Goal: Transaction & Acquisition: Purchase product/service

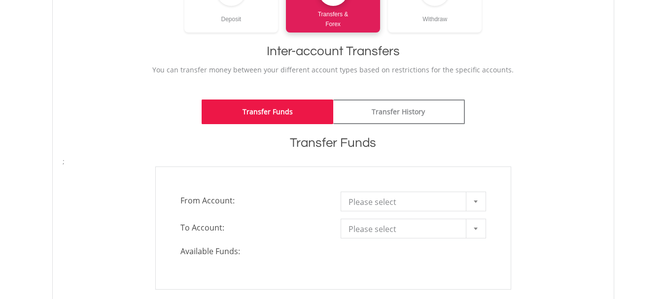
scroll to position [148, 0]
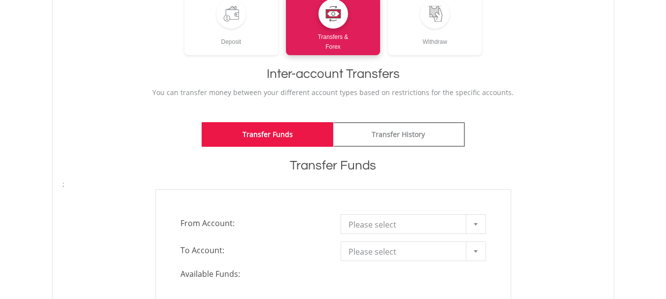
click at [384, 226] on span "Please select" at bounding box center [405, 225] width 115 height 20
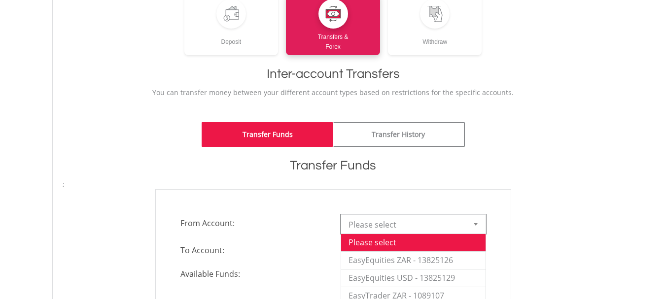
scroll to position [197, 0]
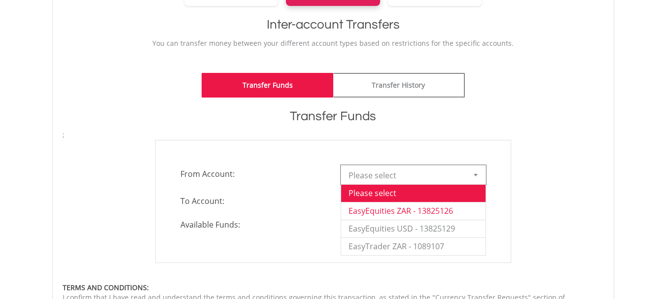
click at [363, 210] on li "EasyEquities ZAR - 13825126" at bounding box center [413, 211] width 144 height 18
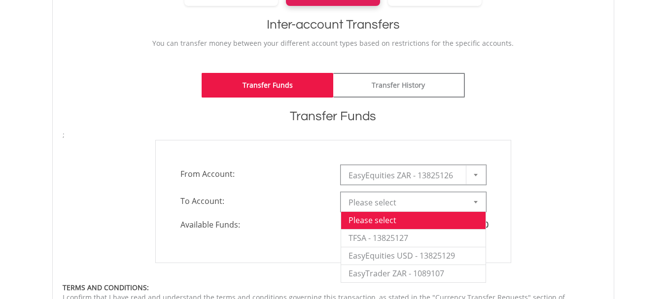
click at [364, 206] on span "Please select" at bounding box center [405, 203] width 115 height 20
click at [312, 244] on div "**********" at bounding box center [333, 201] width 356 height 123
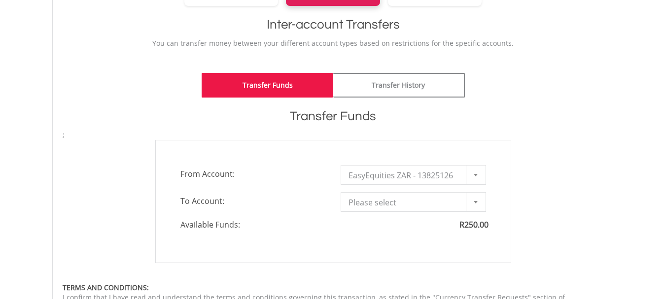
click at [473, 202] on div at bounding box center [476, 202] width 20 height 19
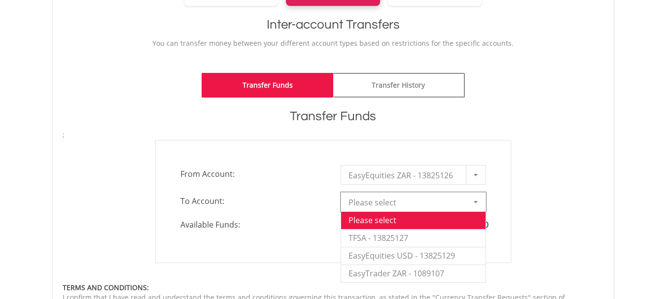
click at [306, 246] on div "**********" at bounding box center [333, 201] width 356 height 123
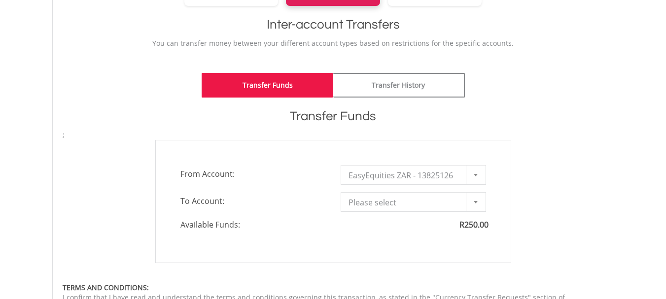
click at [305, 238] on div "**********" at bounding box center [333, 201] width 356 height 123
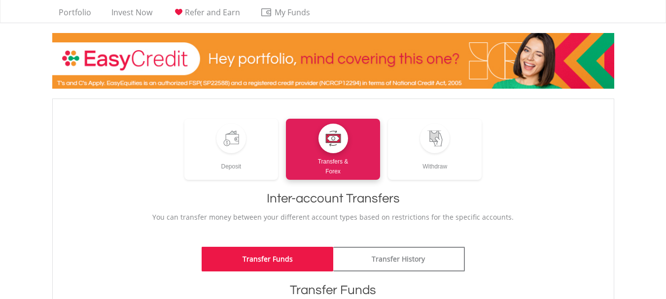
scroll to position [0, 0]
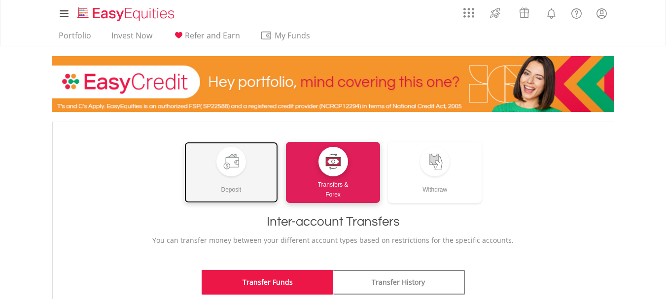
click at [230, 179] on div "Deposit" at bounding box center [231, 185] width 94 height 18
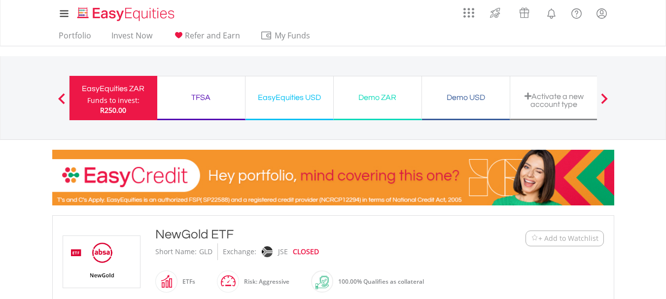
click at [64, 97] on span at bounding box center [61, 98] width 7 height 11
click at [59, 100] on span at bounding box center [61, 98] width 7 height 11
click at [123, 37] on link "Invest Now" at bounding box center [131, 38] width 49 height 15
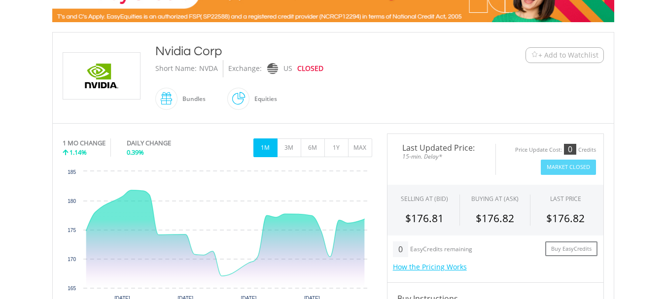
scroll to position [197, 0]
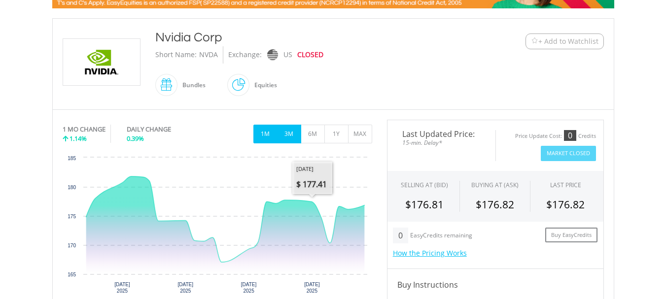
click at [288, 133] on button "3M" at bounding box center [289, 134] width 24 height 19
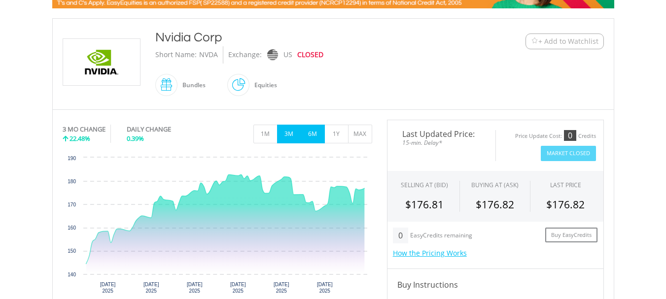
click at [314, 135] on button "6M" at bounding box center [313, 134] width 24 height 19
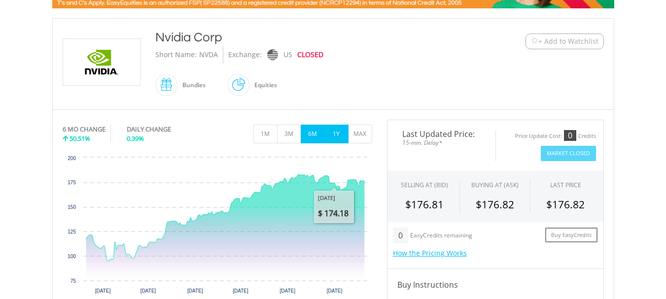
click at [338, 139] on button "1Y" at bounding box center [336, 134] width 24 height 19
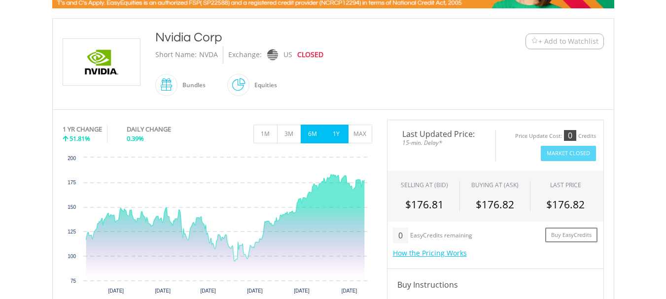
click at [310, 134] on button "6M" at bounding box center [313, 134] width 24 height 19
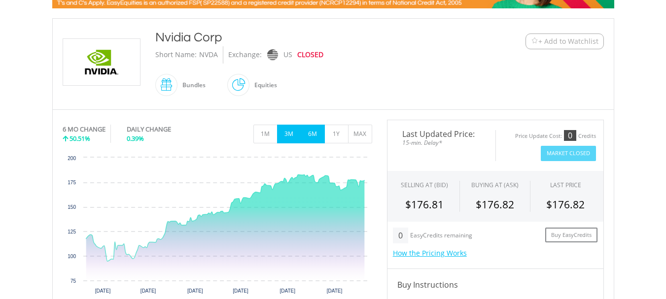
click at [286, 139] on button "3M" at bounding box center [289, 134] width 24 height 19
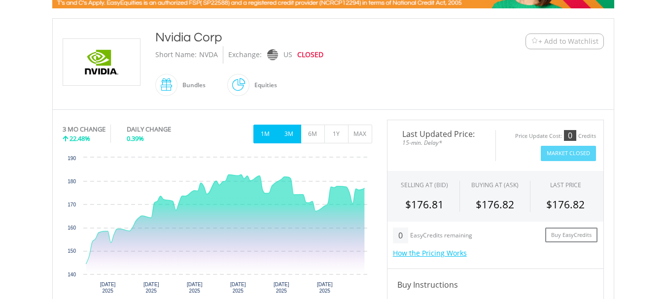
click at [267, 138] on button "1M" at bounding box center [265, 134] width 24 height 19
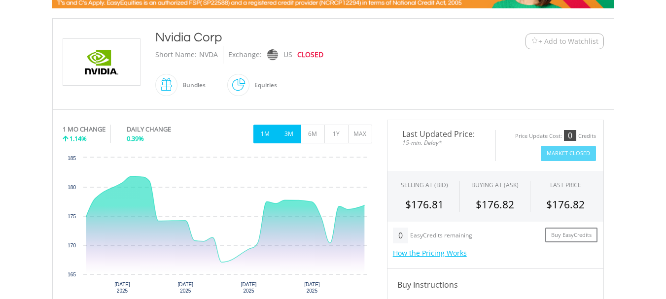
click at [281, 136] on button "3M" at bounding box center [289, 134] width 24 height 19
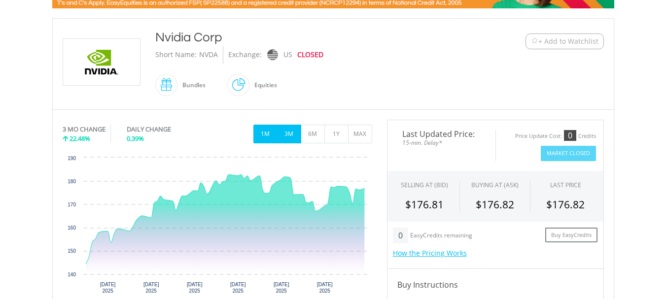
click at [258, 135] on button "1M" at bounding box center [265, 134] width 24 height 19
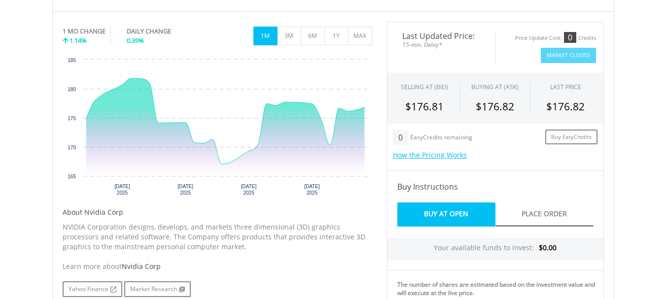
scroll to position [296, 0]
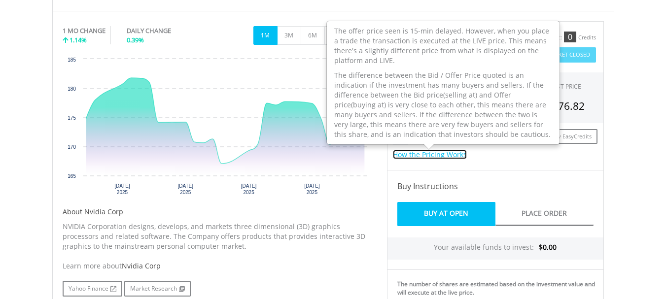
click at [423, 155] on link "How the Pricing Works" at bounding box center [430, 154] width 74 height 9
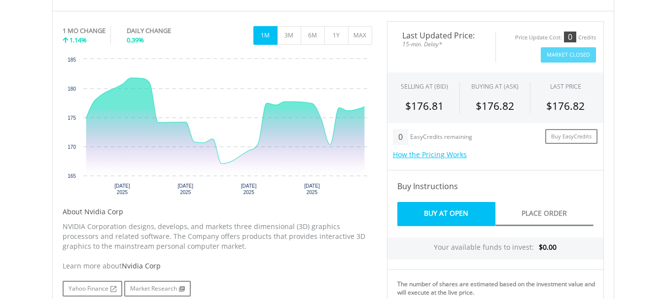
click at [388, 189] on div "Buy Instructions" at bounding box center [495, 186] width 217 height 32
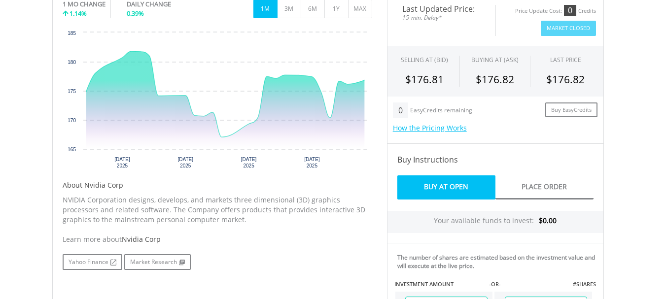
scroll to position [345, 0]
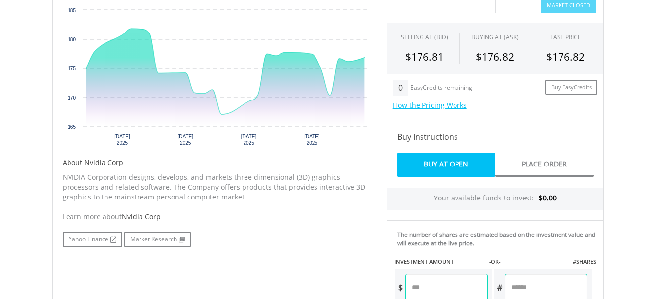
click at [551, 197] on span "$0.00" at bounding box center [548, 197] width 18 height 9
click at [542, 197] on span "$0.00" at bounding box center [548, 197] width 18 height 9
click at [547, 198] on span "$0.00" at bounding box center [548, 197] width 18 height 9
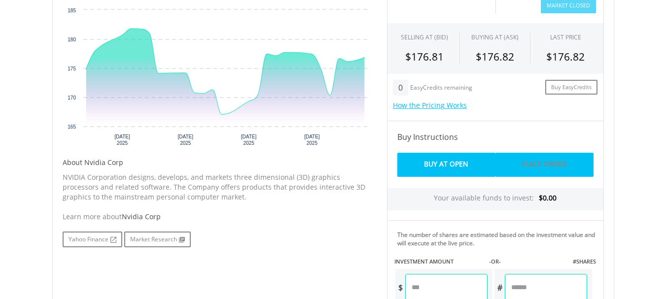
click at [537, 168] on link "Place Order" at bounding box center [544, 165] width 98 height 24
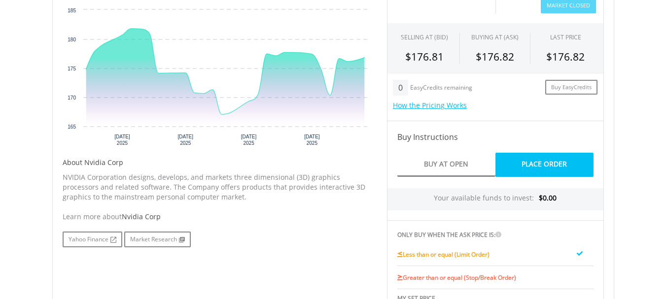
click at [543, 194] on span "$0.00" at bounding box center [548, 197] width 18 height 9
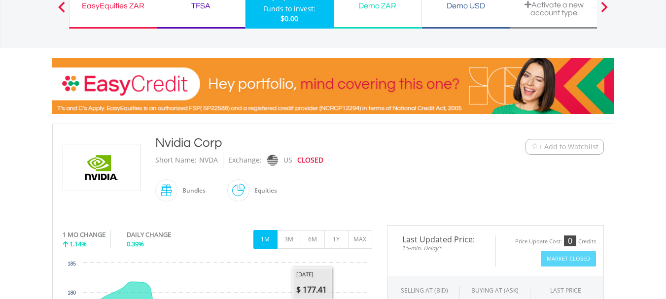
scroll to position [49, 0]
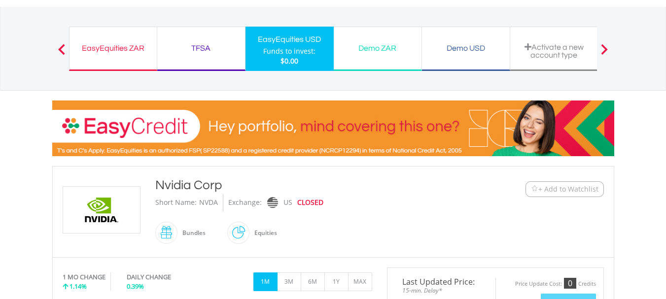
click at [550, 188] on span "+ Add to Watchlist" at bounding box center [568, 189] width 60 height 10
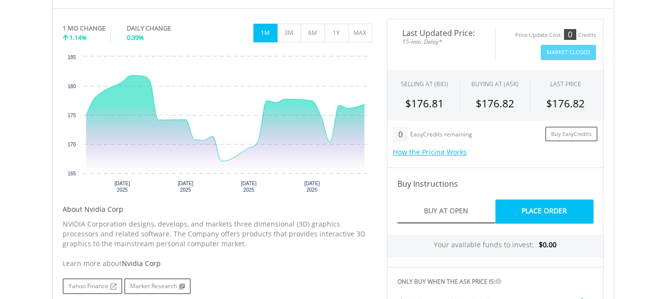
scroll to position [296, 0]
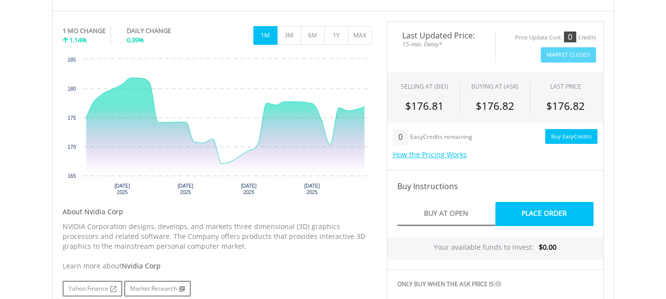
click at [557, 139] on link "Buy EasyCredits" at bounding box center [571, 136] width 52 height 15
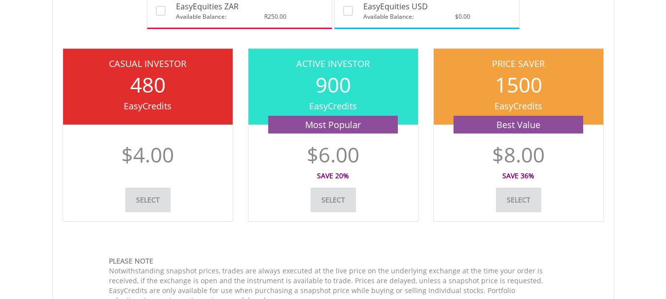
scroll to position [246, 0]
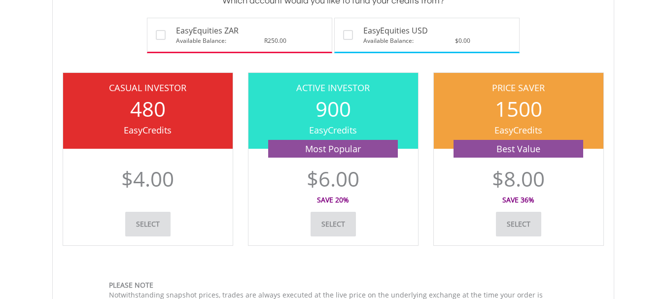
click at [514, 225] on link "Select" at bounding box center [518, 224] width 45 height 25
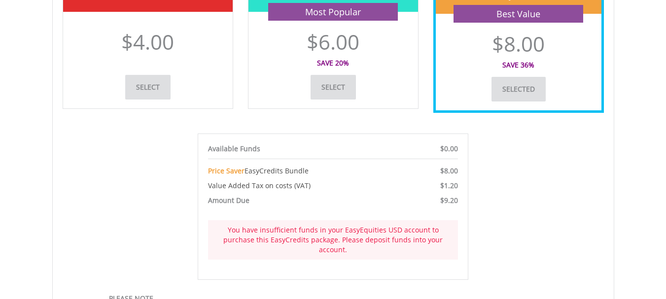
scroll to position [493, 0]
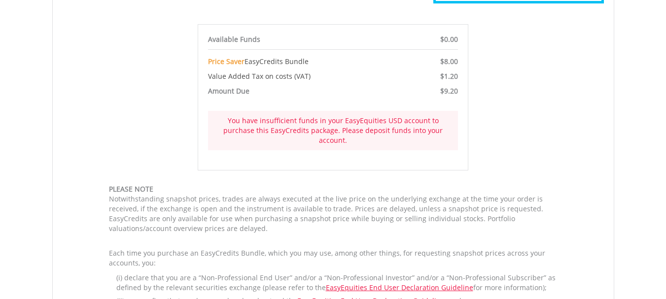
click at [108, 104] on div "Available Funds $0.00 Price Saver EasyCredits Bundle $8.00 Value Added Tax on c…" at bounding box center [333, 97] width 541 height 146
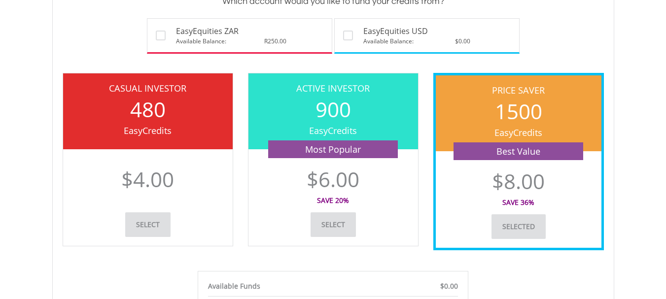
scroll to position [246, 0]
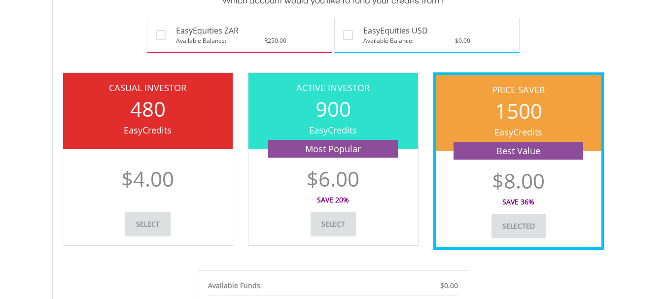
click at [142, 232] on link "select" at bounding box center [147, 224] width 45 height 25
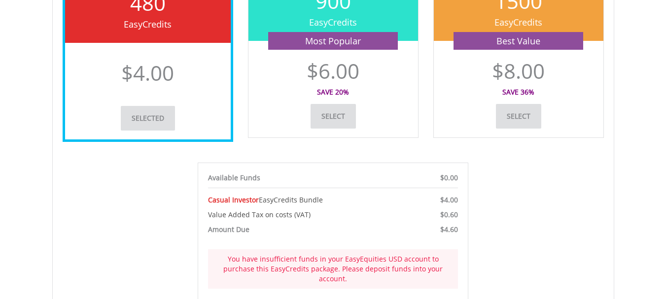
scroll to position [394, 0]
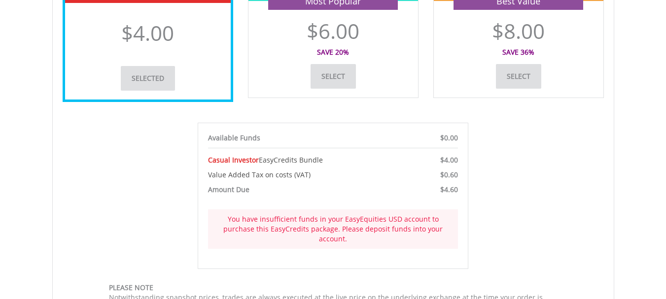
click at [143, 209] on div "Available Funds $0.00 Casual Investor EasyCredits Bundle $4.00 Value Added Tax …" at bounding box center [333, 196] width 541 height 146
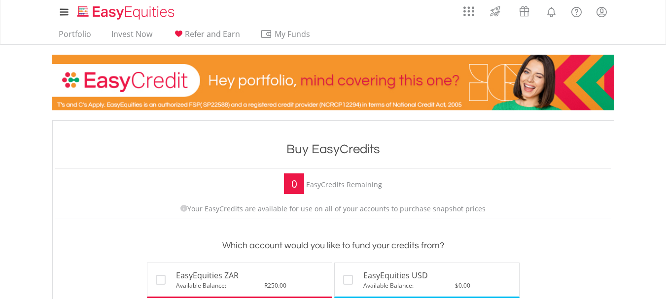
scroll to position [0, 0]
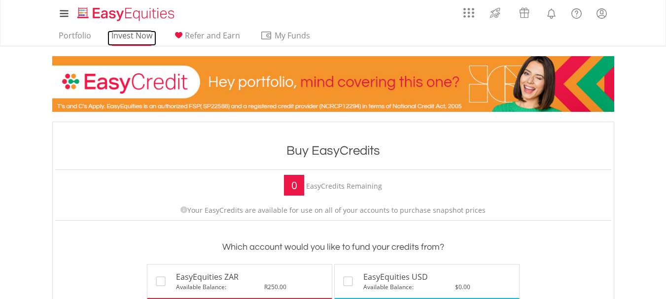
click at [138, 34] on link "Invest Now" at bounding box center [131, 38] width 49 height 15
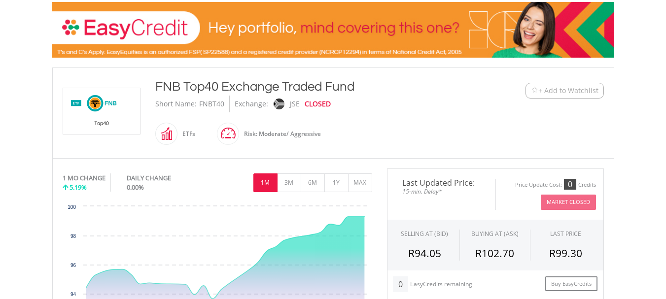
scroll to position [197, 0]
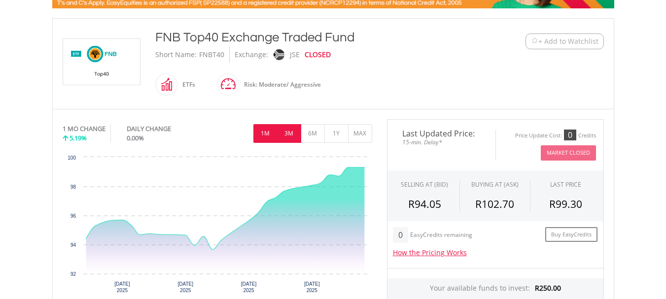
click at [285, 134] on button "3M" at bounding box center [289, 133] width 24 height 19
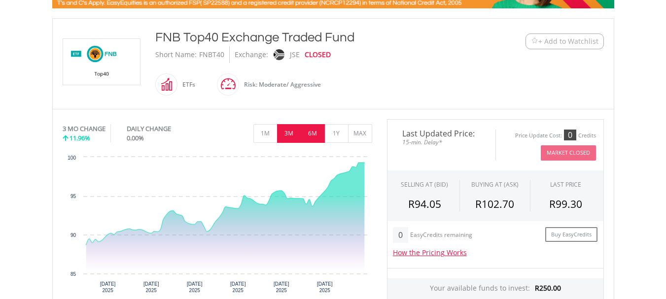
click at [316, 134] on button "6M" at bounding box center [313, 133] width 24 height 19
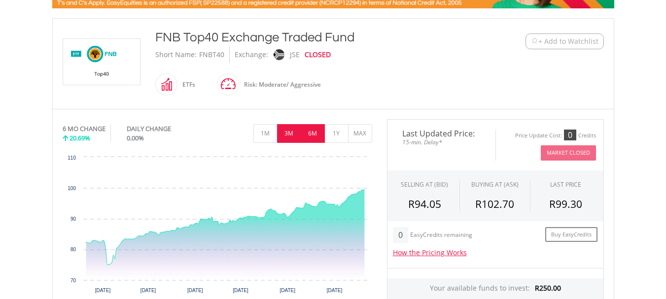
click at [287, 135] on button "3M" at bounding box center [289, 133] width 24 height 19
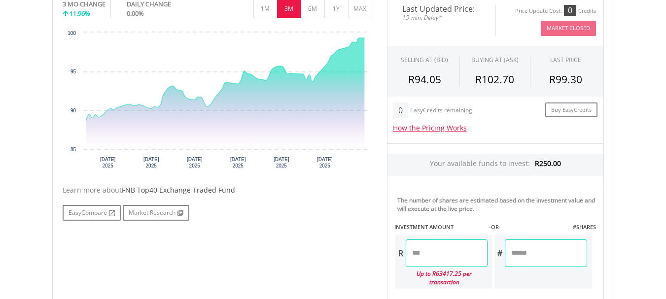
scroll to position [345, 0]
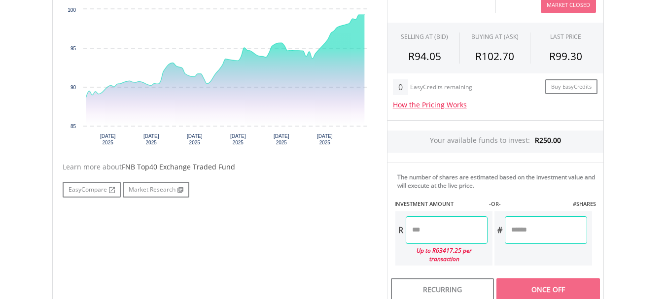
click at [420, 226] on input "number" at bounding box center [446, 230] width 82 height 28
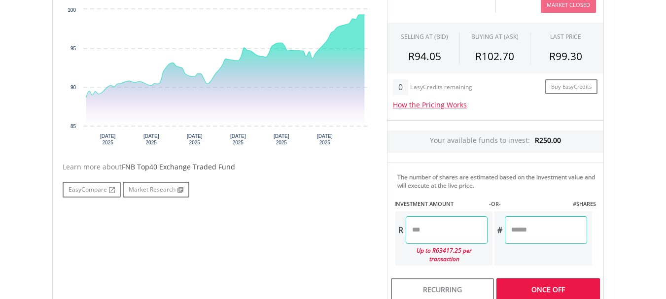
click at [542, 278] on div "Last Updated Price: 15-min. Delay* Price Update Cost: 0 Credits Market Closed S…" at bounding box center [495, 194] width 232 height 447
type input "******"
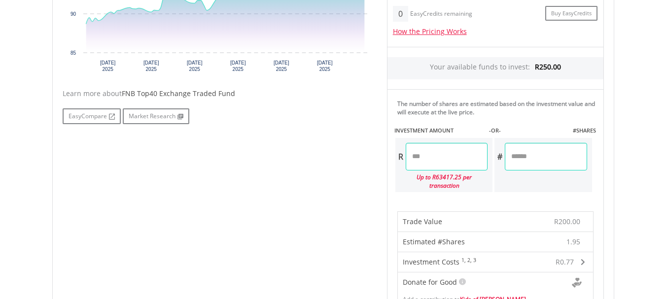
scroll to position [394, 0]
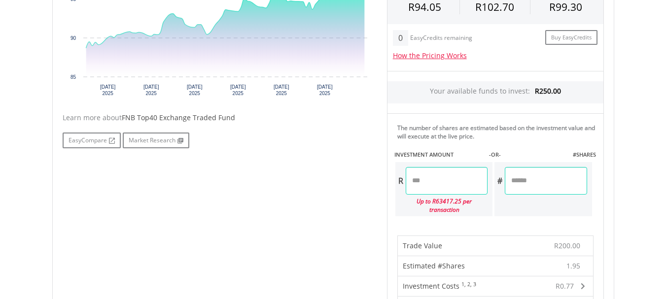
drag, startPoint x: 435, startPoint y: 181, endPoint x: 407, endPoint y: 188, distance: 28.8
click at [406, 188] on input "******" at bounding box center [446, 181] width 82 height 28
click at [426, 178] on input "***" at bounding box center [446, 181] width 82 height 28
type input "*"
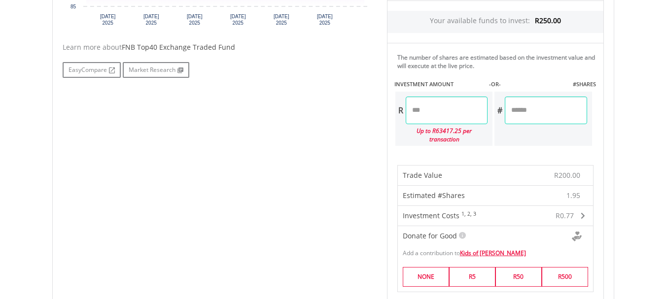
scroll to position [493, 0]
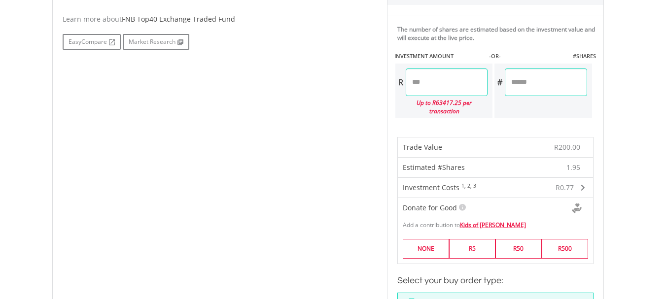
click at [428, 86] on input "number" at bounding box center [446, 82] width 82 height 28
type input "******"
click at [536, 82] on div "Last Updated Price: 15-min. Delay* Price Update Cost: 0 Credits Market Closed S…" at bounding box center [495, 169] width 232 height 690
type input "*"
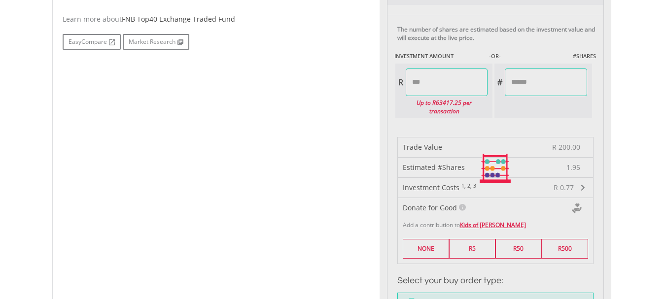
click at [441, 81] on div "Last Updated Price: 15-min. Delay* Price Update Cost: 0 Credits Market Closed S…" at bounding box center [495, 169] width 232 height 690
type input "******"
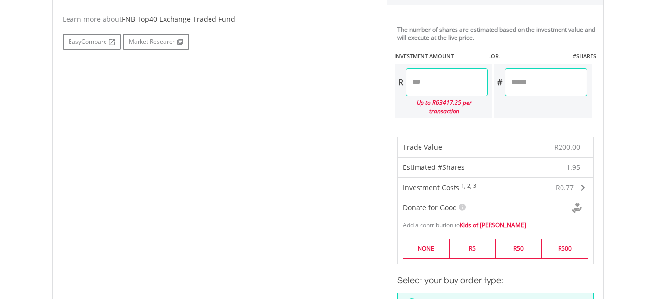
type input "*"
click at [540, 86] on div "Last Updated Price: 15-min. Delay* Price Update Cost: 0 Credits Market Closed S…" at bounding box center [495, 169] width 232 height 690
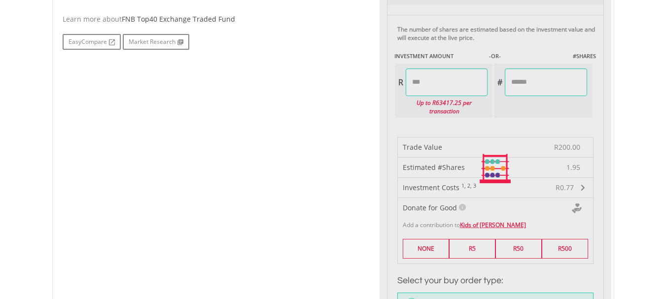
type input "******"
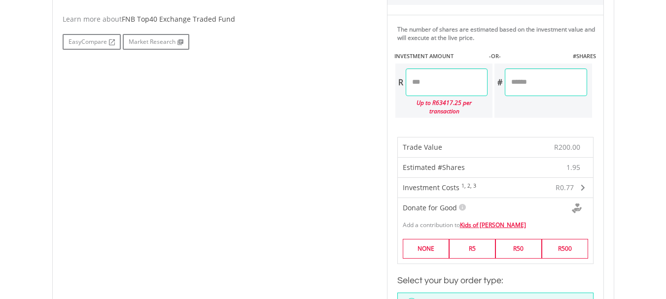
type input "*"
click at [442, 84] on div "Last Updated Price: 15-min. Delay* Price Update Cost: 0 Credits Market Closed S…" at bounding box center [495, 169] width 232 height 690
type input "******"
type input "*"
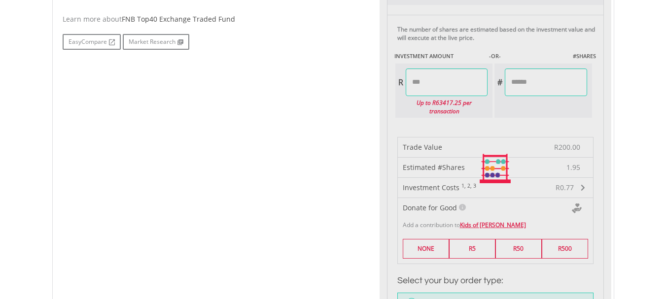
type input "******"
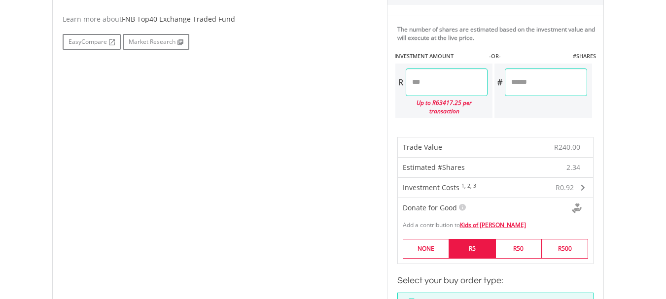
click at [457, 243] on label "R5" at bounding box center [472, 248] width 46 height 19
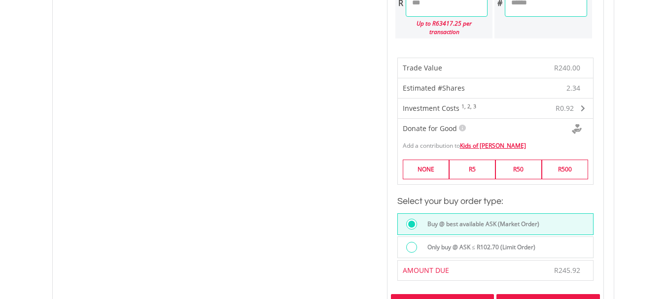
scroll to position [591, 0]
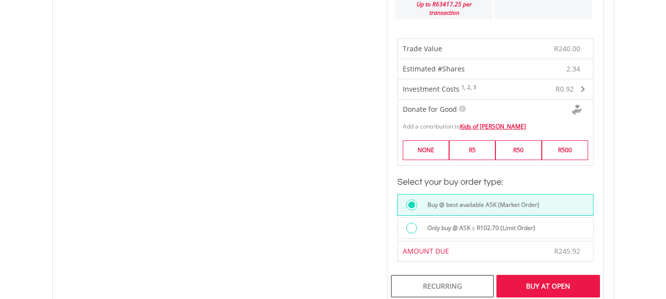
click at [517, 279] on div "Buy At Open" at bounding box center [547, 286] width 103 height 23
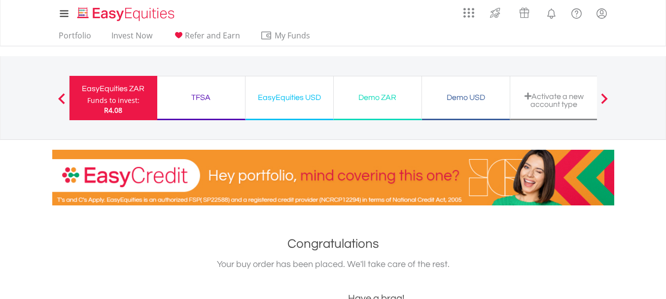
click at [384, 104] on div "Demo ZAR" at bounding box center [377, 98] width 76 height 14
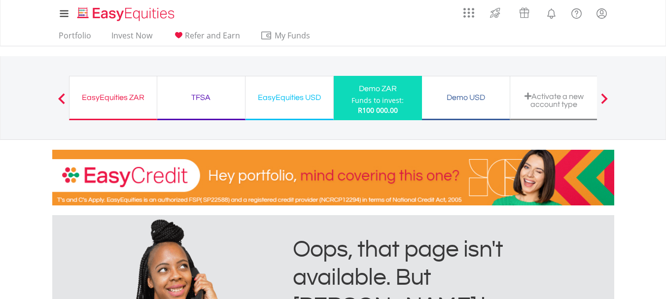
click at [61, 98] on span at bounding box center [61, 98] width 7 height 11
click at [125, 37] on link "Invest Now" at bounding box center [131, 38] width 49 height 15
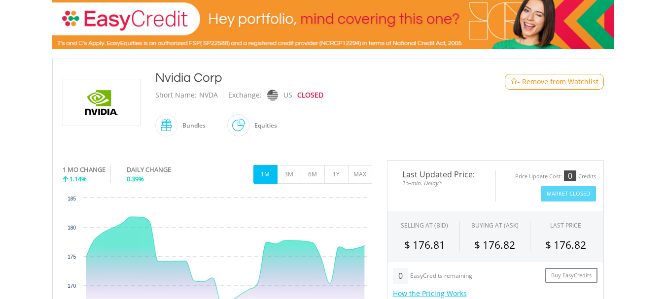
scroll to position [148, 0]
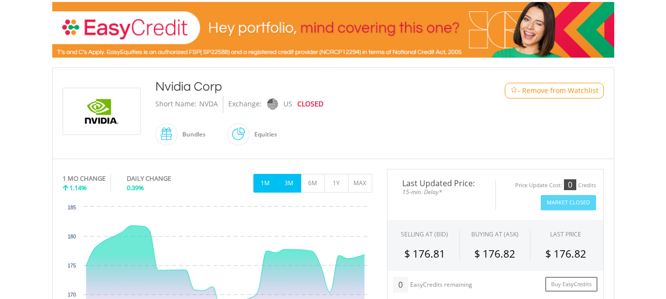
click at [282, 179] on button "3M" at bounding box center [289, 183] width 24 height 19
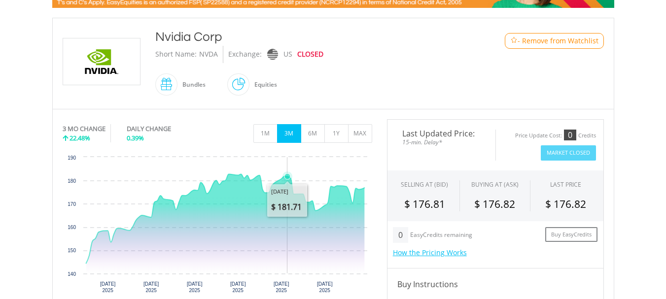
scroll to position [246, 0]
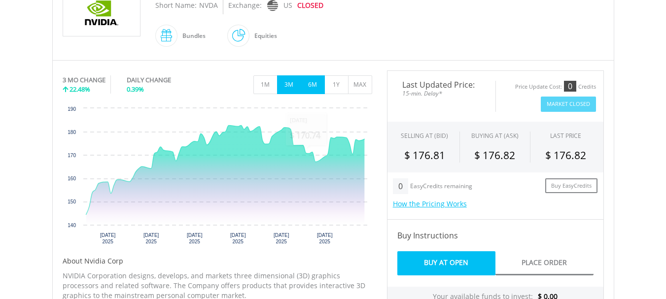
click at [307, 89] on button "6M" at bounding box center [313, 84] width 24 height 19
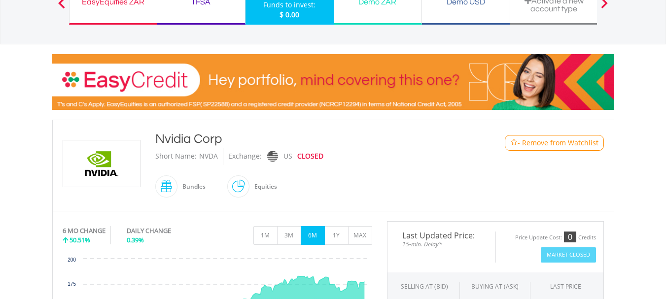
scroll to position [148, 0]
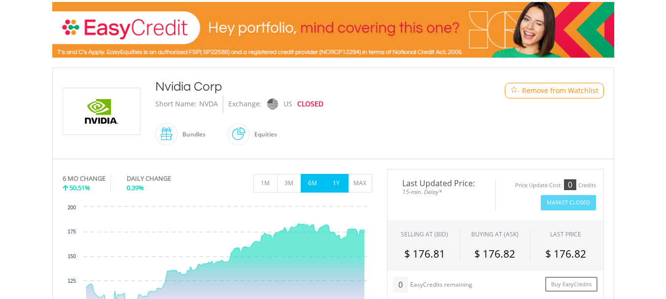
click at [332, 185] on button "1Y" at bounding box center [336, 183] width 24 height 19
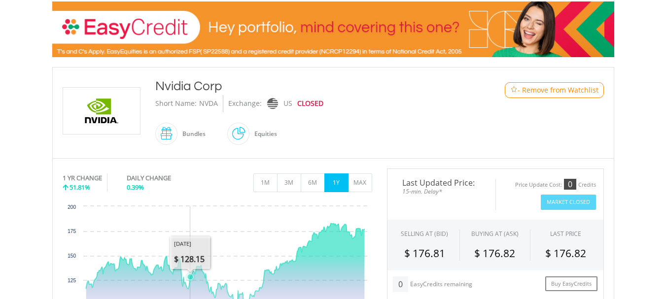
scroll to position [99, 0]
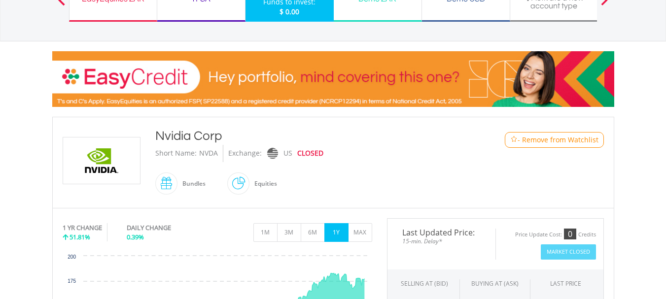
click at [177, 184] on span at bounding box center [177, 183] width 0 height 22
click at [177, 180] on span at bounding box center [177, 183] width 0 height 22
click at [249, 183] on span at bounding box center [249, 183] width 0 height 22
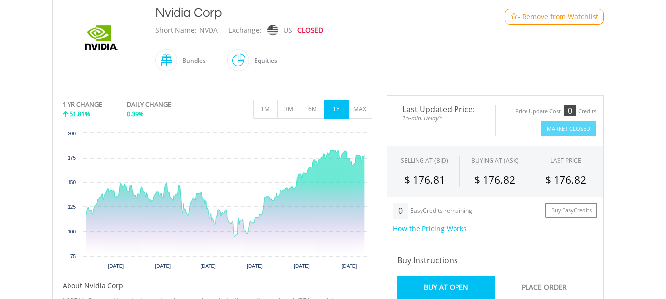
scroll to position [246, 0]
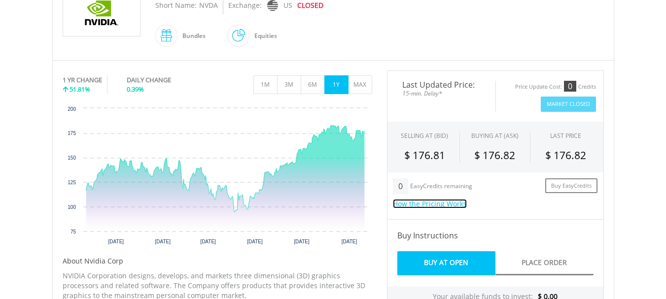
click at [449, 203] on link "How the Pricing Works" at bounding box center [430, 203] width 74 height 9
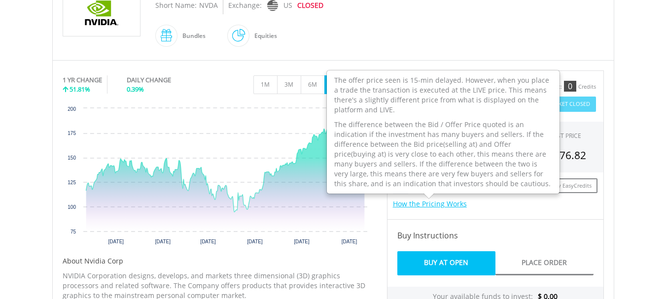
click at [425, 215] on div "0 EasyCredits remaining Buy EasyCredits How the Pricing Works The offer price s…" at bounding box center [495, 195] width 217 height 47
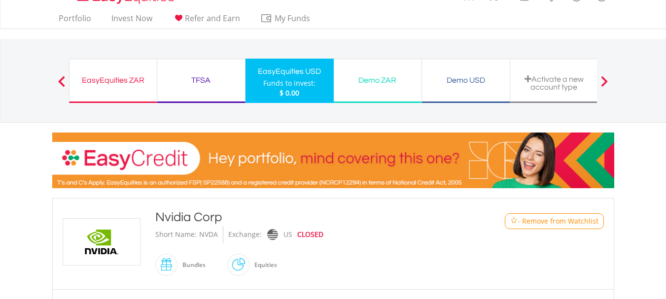
scroll to position [0, 0]
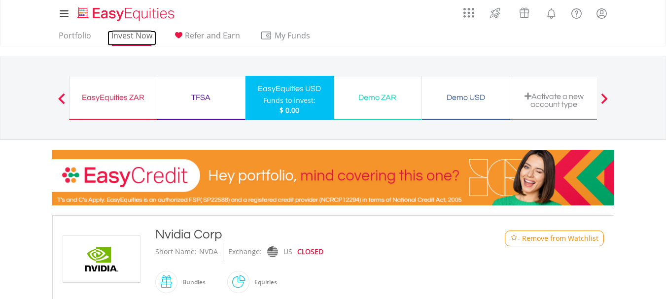
click at [143, 34] on link "Invest Now" at bounding box center [131, 38] width 49 height 15
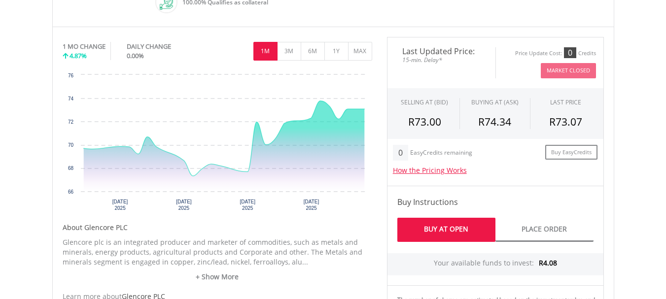
scroll to position [246, 0]
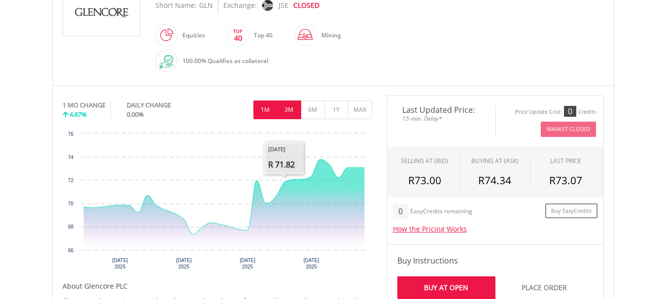
click at [288, 113] on button "3M" at bounding box center [289, 110] width 24 height 19
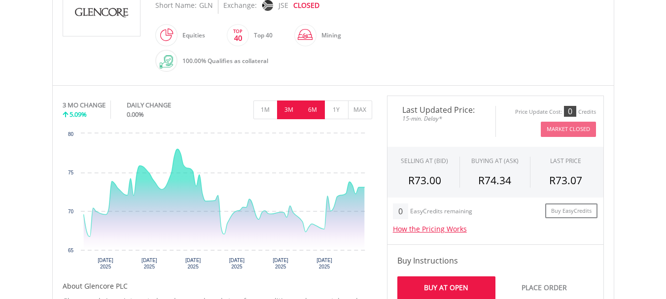
click at [311, 110] on button "6M" at bounding box center [313, 110] width 24 height 19
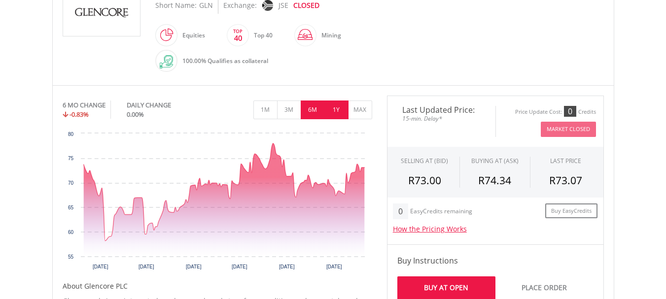
click at [339, 109] on button "1Y" at bounding box center [336, 110] width 24 height 19
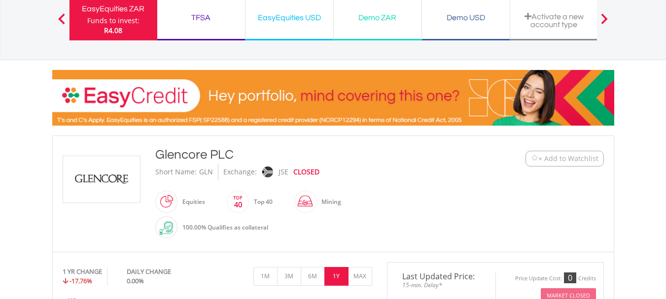
scroll to position [0, 0]
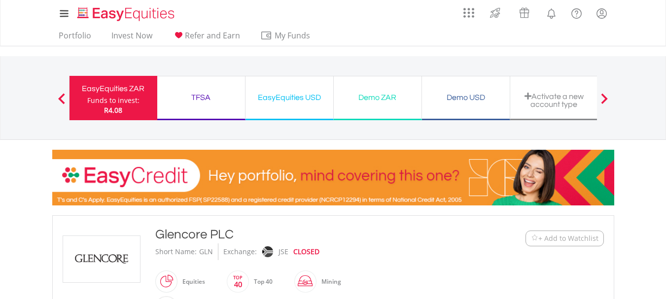
click at [61, 99] on span at bounding box center [61, 98] width 7 height 11
click at [134, 36] on link "Invest Now" at bounding box center [131, 38] width 49 height 15
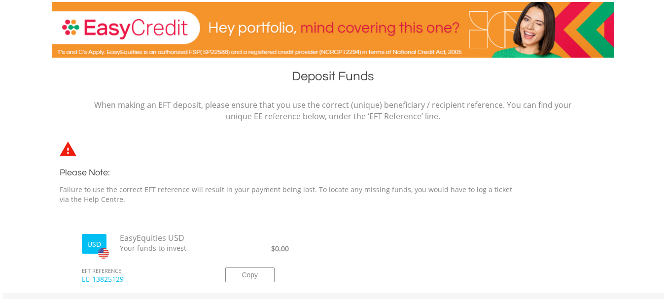
scroll to position [197, 0]
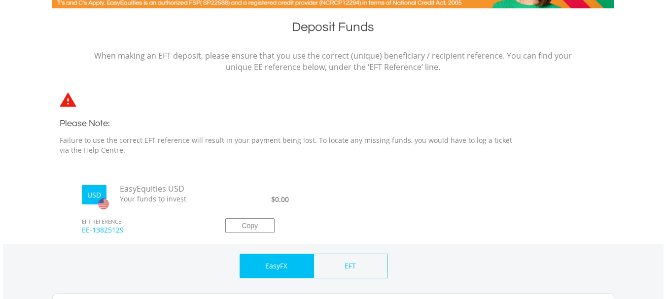
drag, startPoint x: 78, startPoint y: 230, endPoint x: 132, endPoint y: 228, distance: 54.2
click at [132, 228] on span "EE-13825129" at bounding box center [142, 234] width 136 height 19
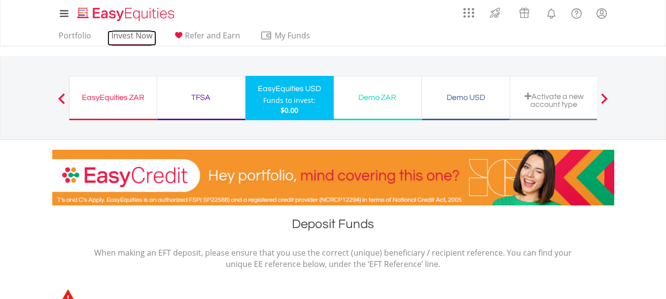
click at [125, 35] on link "Invest Now" at bounding box center [131, 38] width 49 height 15
click at [129, 36] on link "Invest Now" at bounding box center [131, 38] width 49 height 15
click at [125, 34] on link "Invest Now" at bounding box center [131, 38] width 49 height 15
click at [75, 34] on link "Portfolio" at bounding box center [75, 38] width 40 height 15
